Goal: Task Accomplishment & Management: Use online tool/utility

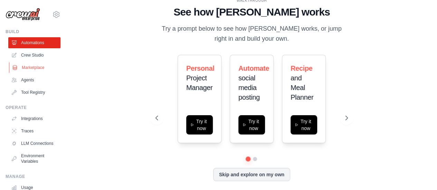
click at [31, 66] on link "Marketplace" at bounding box center [35, 67] width 52 height 11
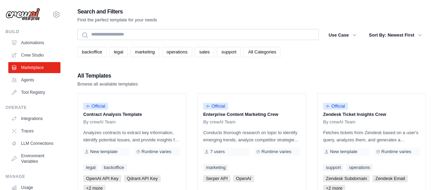
click at [269, 55] on link "All Categories" at bounding box center [261, 52] width 37 height 10
click at [349, 34] on button "Use Case" at bounding box center [342, 35] width 36 height 12
click at [354, 34] on icon "button" at bounding box center [354, 34] width 7 height 7
click at [380, 73] on div "All Templates Browse all available templates" at bounding box center [251, 79] width 348 height 17
click at [333, 36] on button "Use Case" at bounding box center [342, 35] width 36 height 12
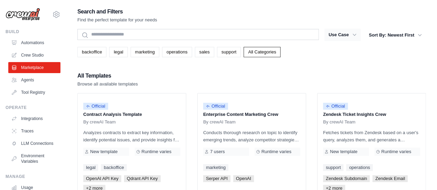
click at [353, 34] on icon "button" at bounding box center [354, 35] width 3 height 2
click at [154, 53] on link "marketing" at bounding box center [145, 52] width 29 height 10
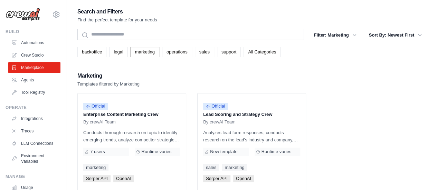
scroll to position [33, 0]
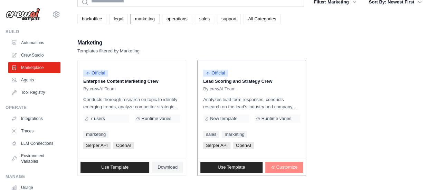
click at [281, 163] on link "Customize" at bounding box center [284, 167] width 38 height 11
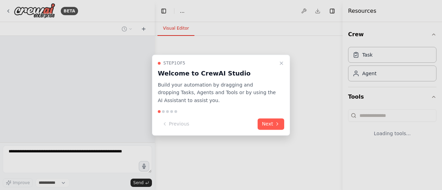
select select "****"
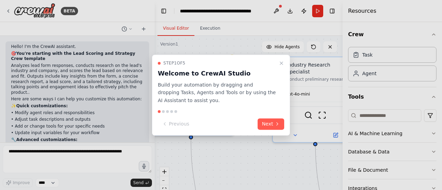
scroll to position [48, 0]
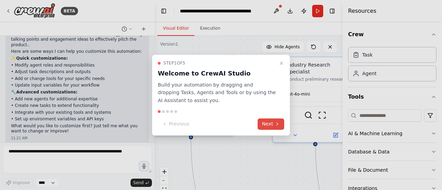
click at [271, 123] on button "Next" at bounding box center [271, 123] width 27 height 11
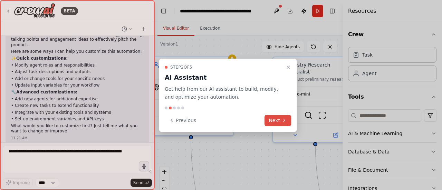
click at [271, 123] on button "Next" at bounding box center [277, 120] width 27 height 11
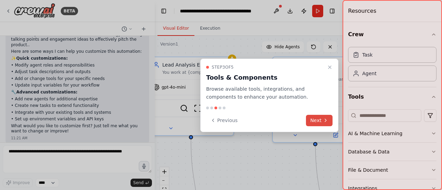
click at [322, 124] on button "Next" at bounding box center [319, 120] width 27 height 11
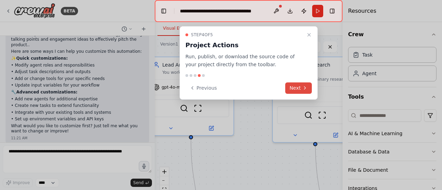
click at [303, 86] on icon at bounding box center [305, 88] width 6 height 6
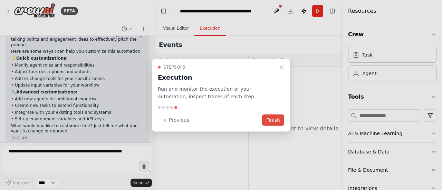
click at [267, 122] on button "Finish" at bounding box center [273, 120] width 22 height 11
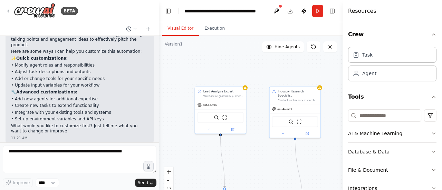
drag, startPoint x: 153, startPoint y: 97, endPoint x: 160, endPoint y: 38, distance: 59.7
click at [160, 38] on div "BETA Hello! I'm the CrewAI assistant. 🎯 You're starting with the Lead Scoring a…" at bounding box center [221, 95] width 442 height 190
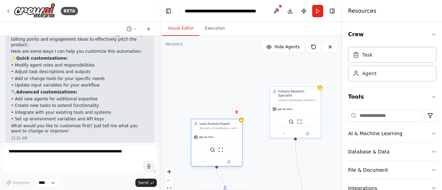
drag, startPoint x: 209, startPoint y: 102, endPoint x: 208, endPoint y: 132, distance: 29.7
click at [208, 132] on div "Lead Analysis Expert You work at {company}, where you main goal is to analyze l…" at bounding box center [217, 143] width 52 height 48
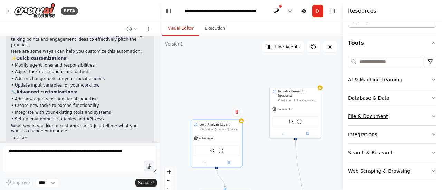
click at [407, 116] on button "File & Document" at bounding box center [392, 116] width 88 height 18
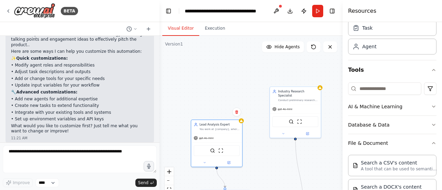
scroll to position [0, 0]
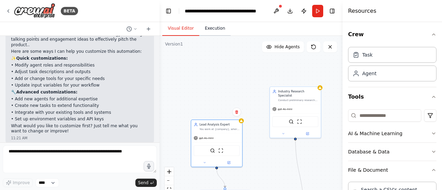
click at [217, 30] on button "Execution" at bounding box center [214, 28] width 31 height 15
click at [177, 29] on button "Visual Editor" at bounding box center [180, 28] width 37 height 15
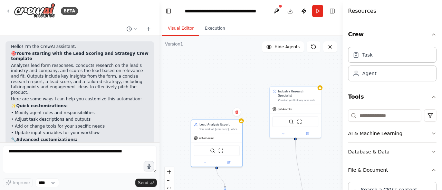
scroll to position [48, 0]
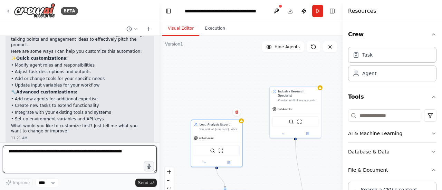
click at [55, 157] on textarea at bounding box center [80, 160] width 154 height 28
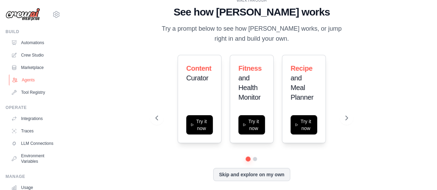
click at [30, 79] on link "Agents" at bounding box center [35, 80] width 52 height 11
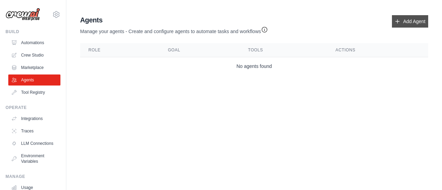
click at [395, 19] on icon at bounding box center [398, 22] width 6 height 6
click at [409, 21] on link "Add Agent" at bounding box center [410, 21] width 36 height 12
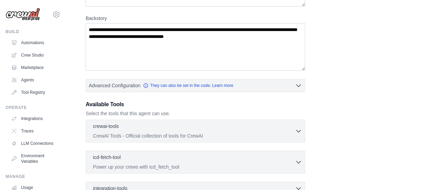
scroll to position [144, 0]
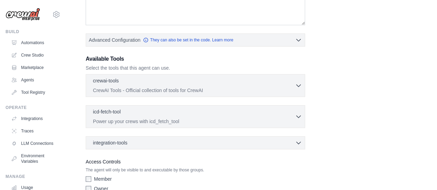
click at [302, 79] on div "crewai-tools 0 selected CrewAI Tools - Official collection of tools for CrewAI …" at bounding box center [195, 85] width 219 height 23
click at [299, 89] on button "crewai-tools 0 selected CrewAI Tools - Official collection of tools for CrewAI" at bounding box center [195, 85] width 213 height 17
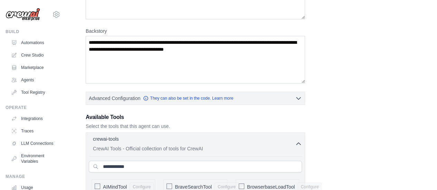
scroll to position [121, 0]
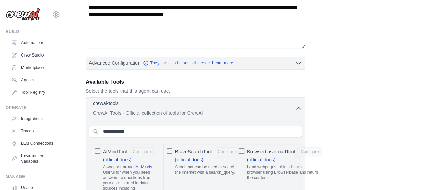
click at [299, 108] on icon "button" at bounding box center [298, 108] width 7 height 7
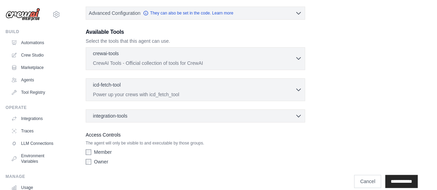
scroll to position [178, 0]
